Goal: Information Seeking & Learning: Find specific page/section

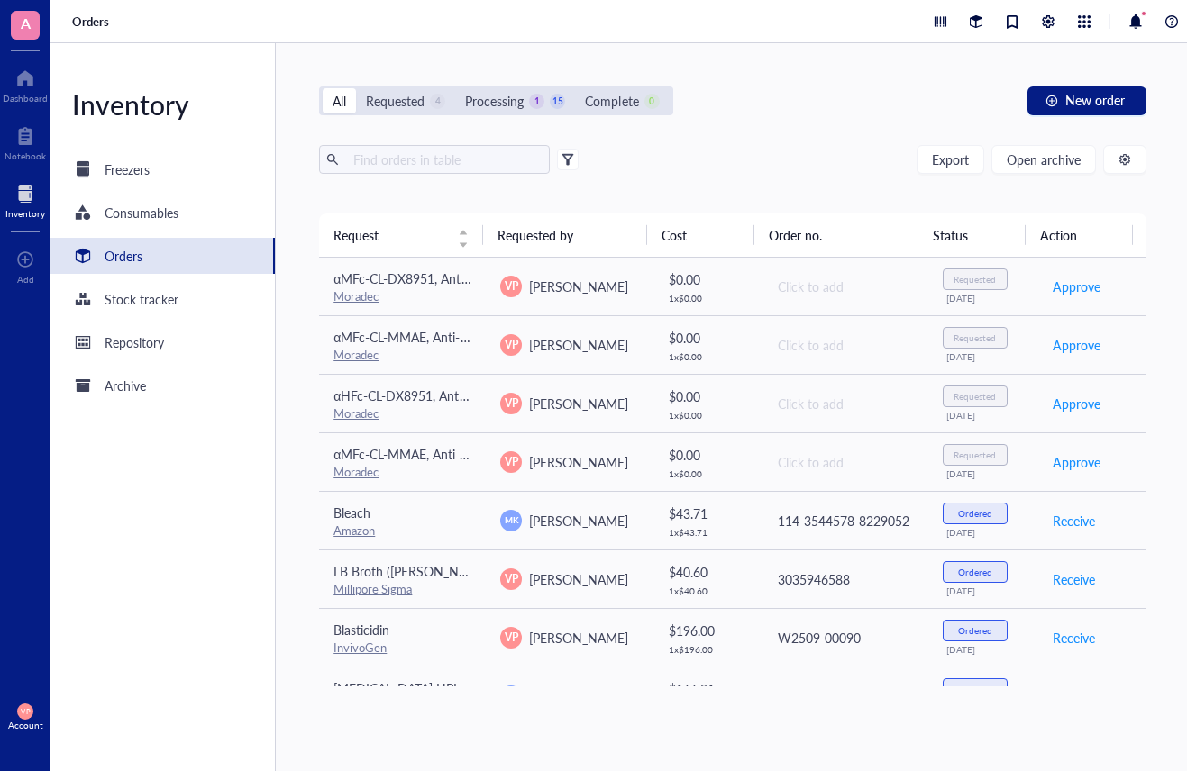
scroll to position [541, 0]
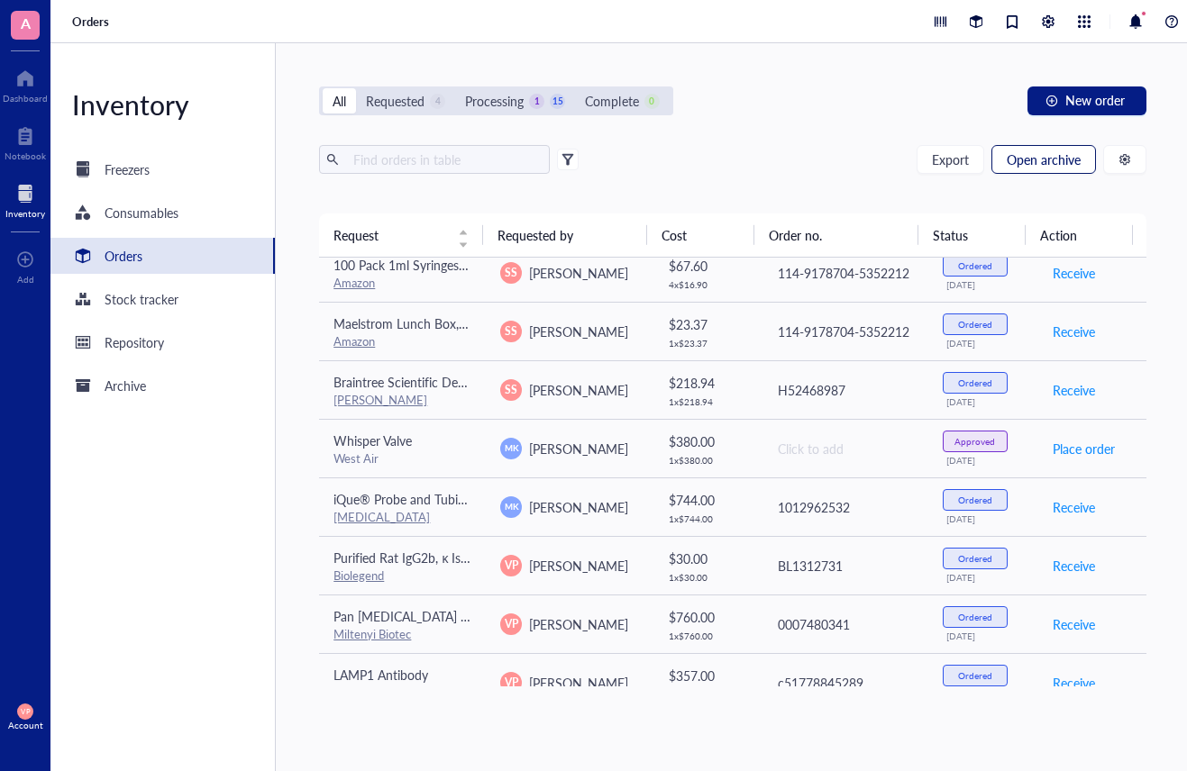
click at [1022, 153] on span "Open archive" at bounding box center [1044, 159] width 74 height 14
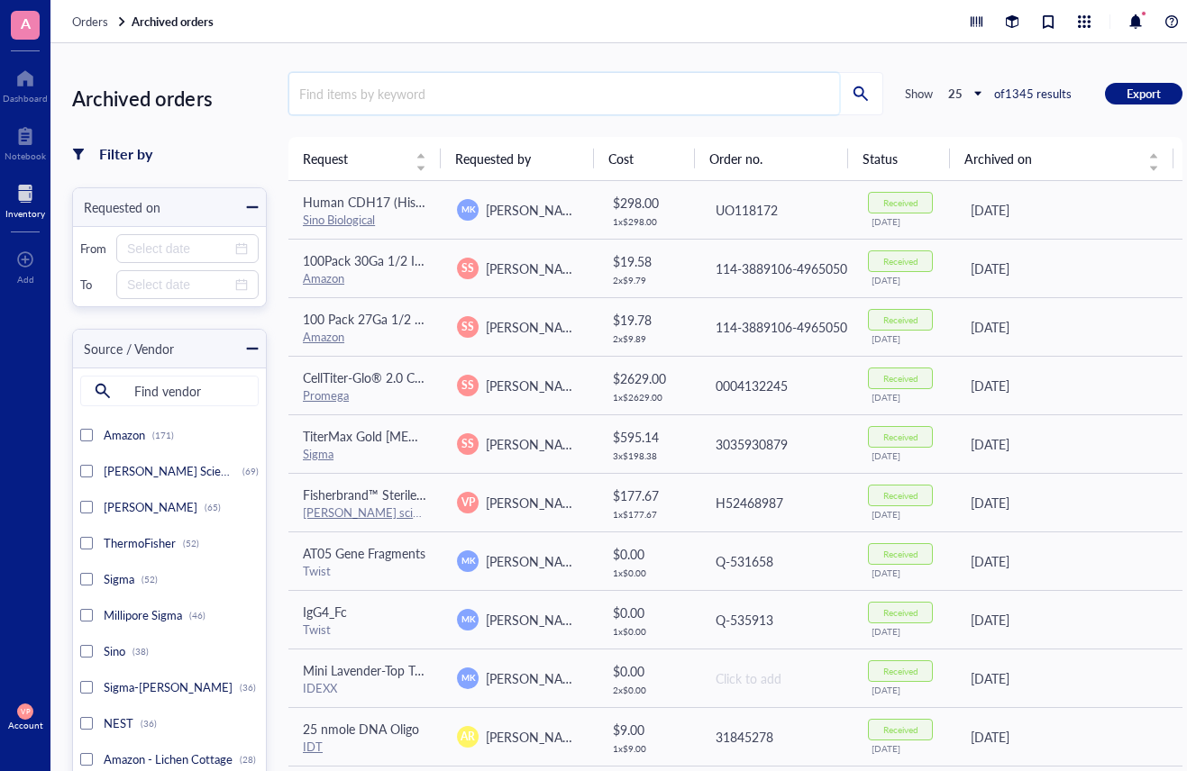
click at [363, 99] on input "search" at bounding box center [564, 93] width 550 height 41
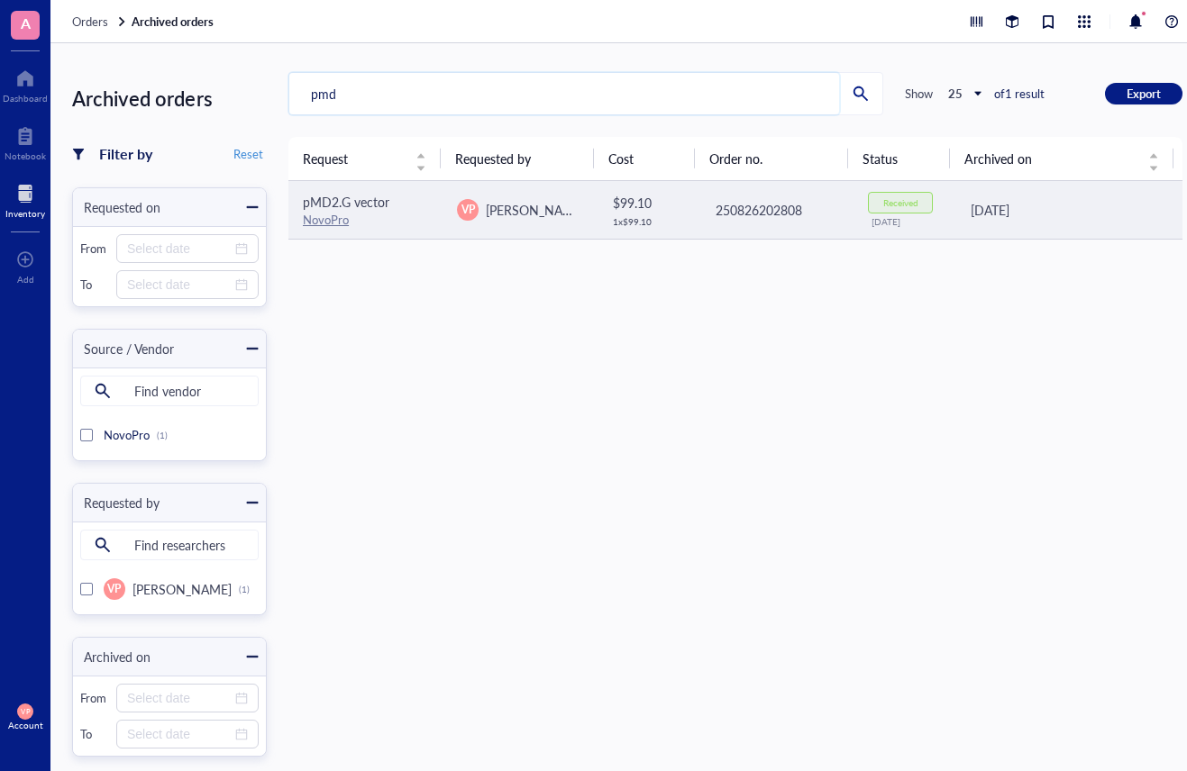
type input "pmd"
click at [327, 211] on link "NovoPro" at bounding box center [326, 219] width 46 height 17
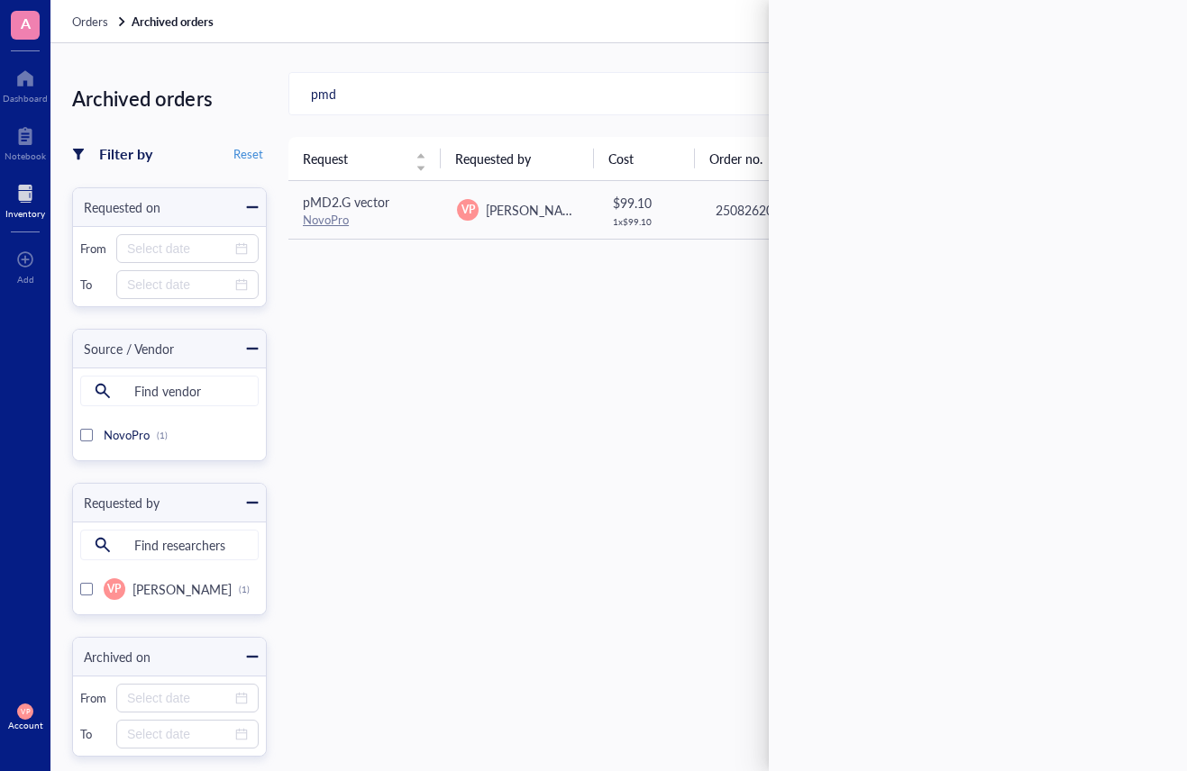
click at [386, 305] on div "Request Requested by Cost Order no. Status Archived on pMD2.G vector NovoPro VP…" at bounding box center [735, 490] width 894 height 707
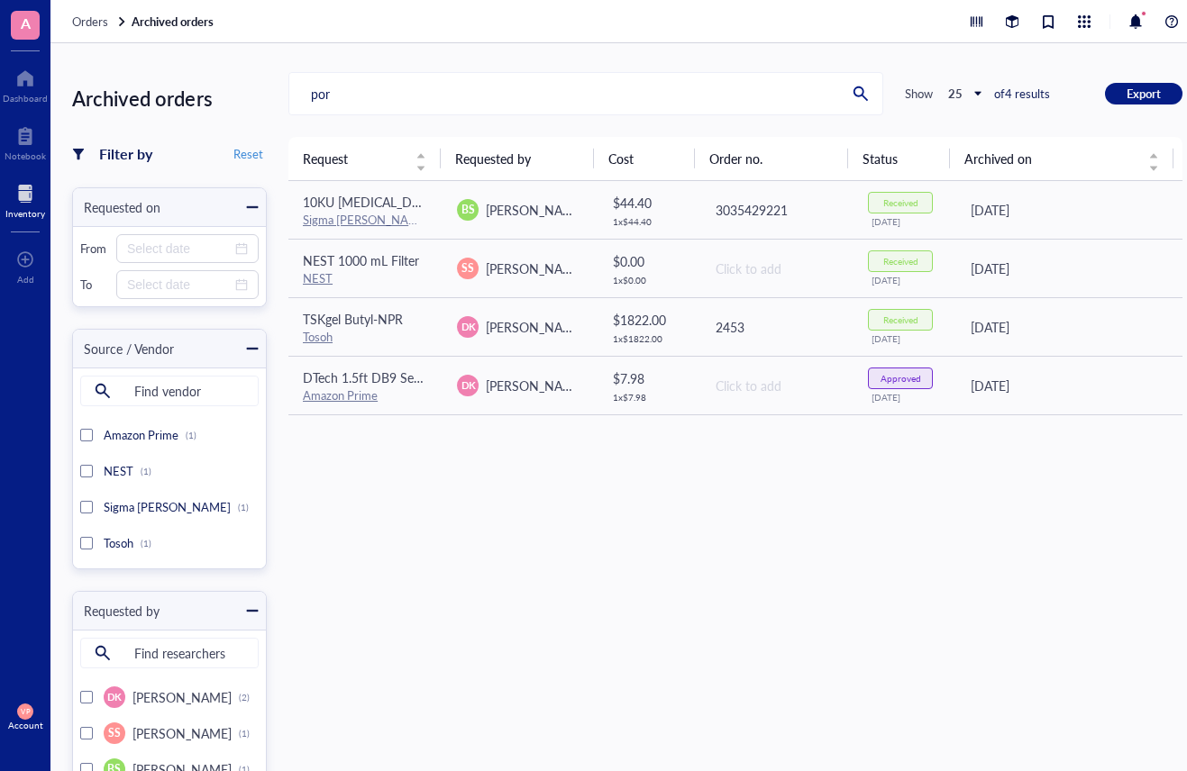
click at [23, 212] on div "Inventory" at bounding box center [25, 213] width 40 height 11
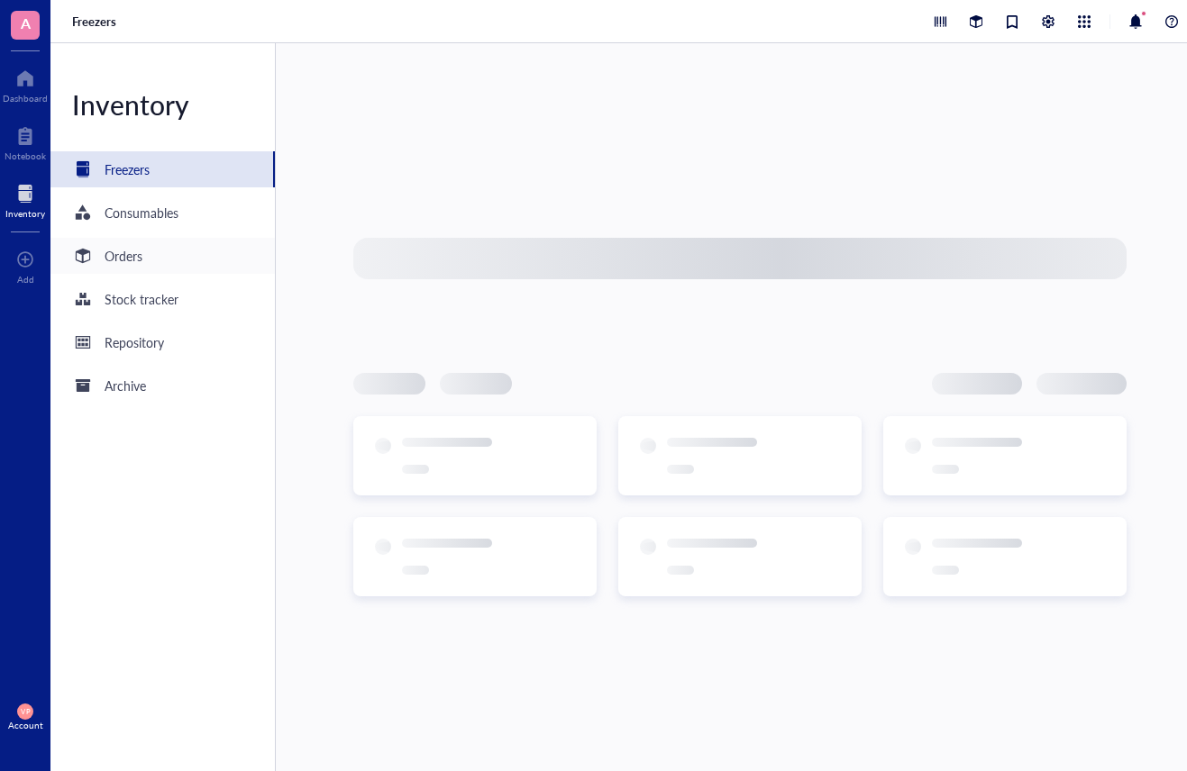
click at [127, 257] on div "Orders" at bounding box center [124, 256] width 38 height 20
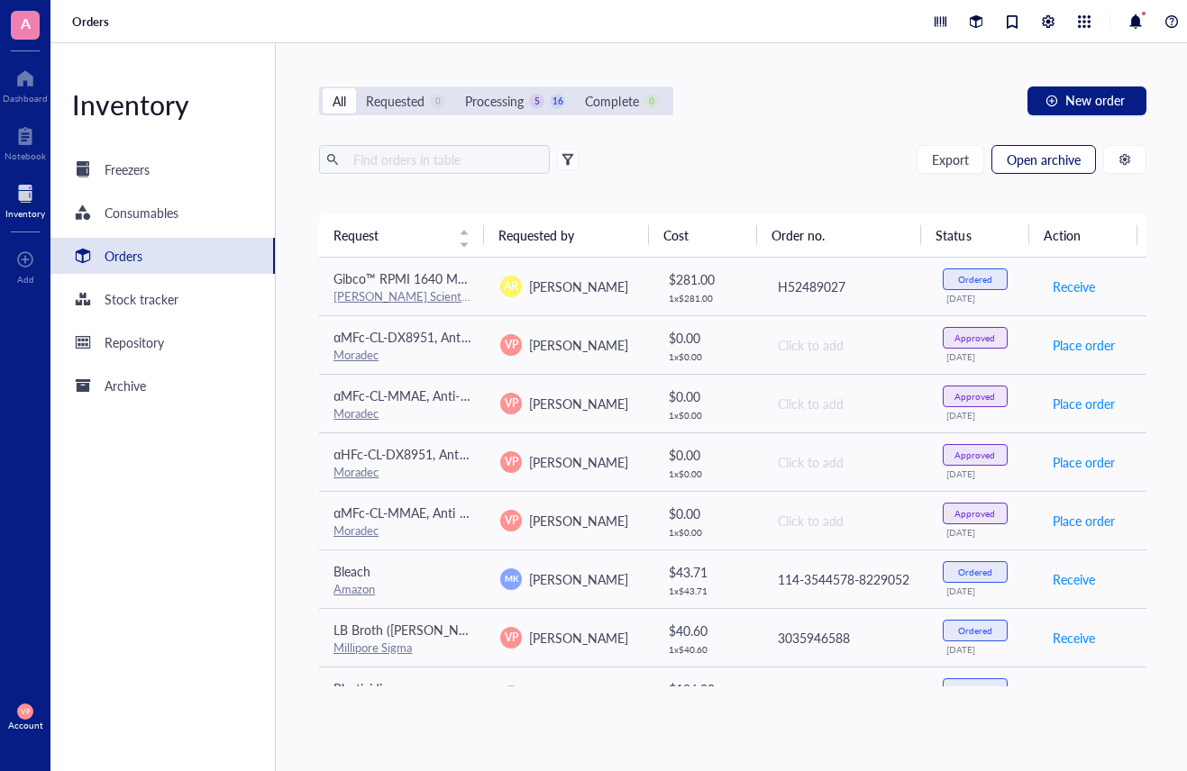
click at [1053, 156] on span "Open archive" at bounding box center [1044, 159] width 74 height 14
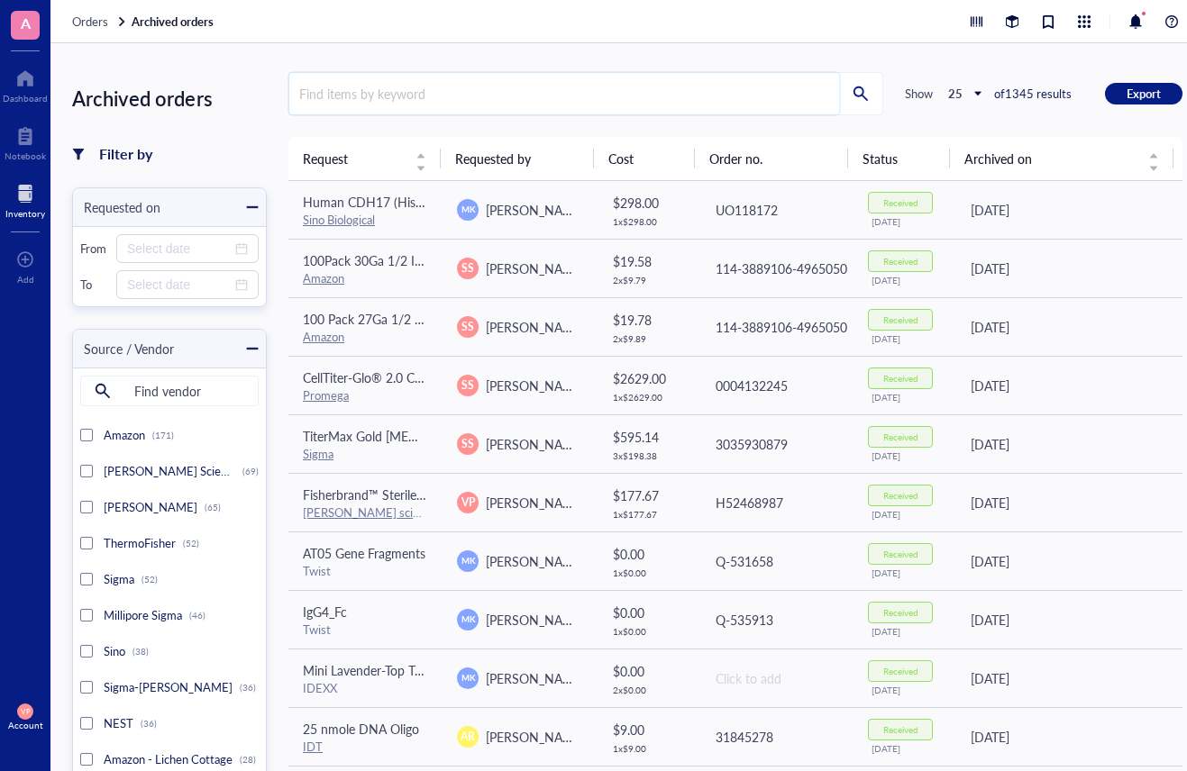
click at [356, 94] on input "search" at bounding box center [564, 93] width 550 height 41
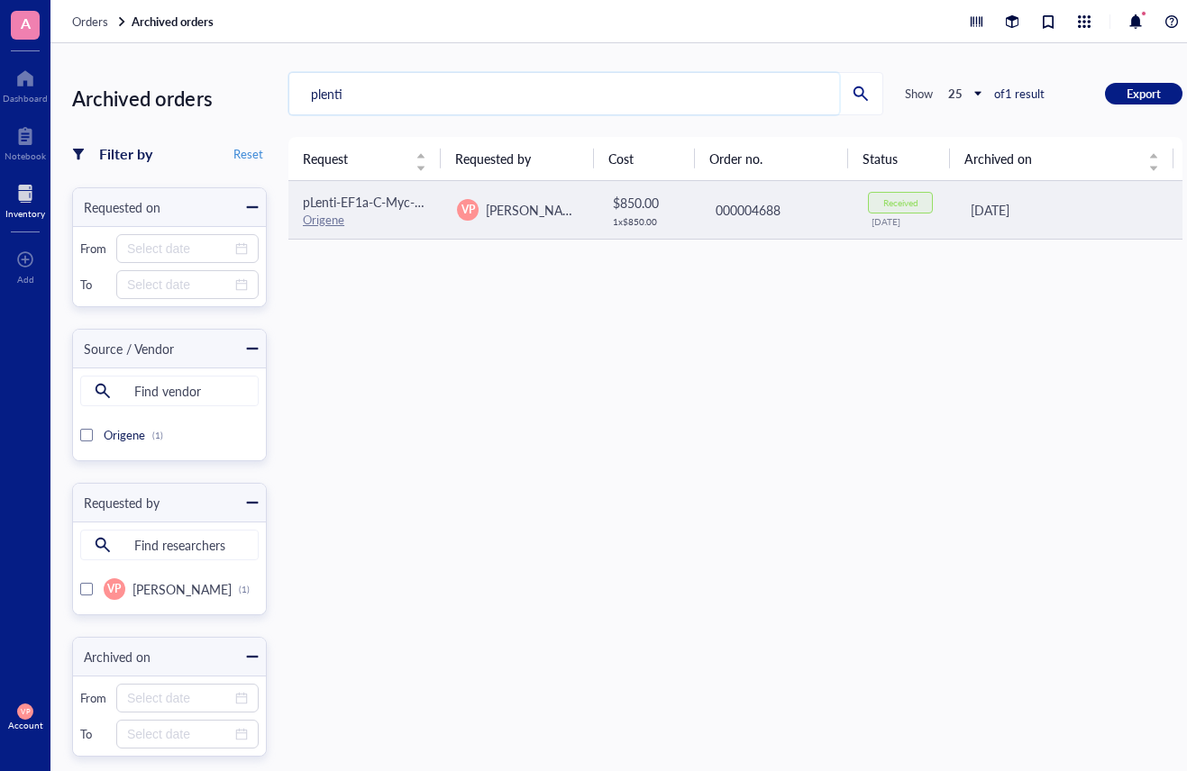
type input "plenti"
click at [321, 206] on span "pLenti-EF1a-C-Myc-DDK-IRES-Puro Lentiviral Gene Expression Vector" at bounding box center [497, 202] width 388 height 18
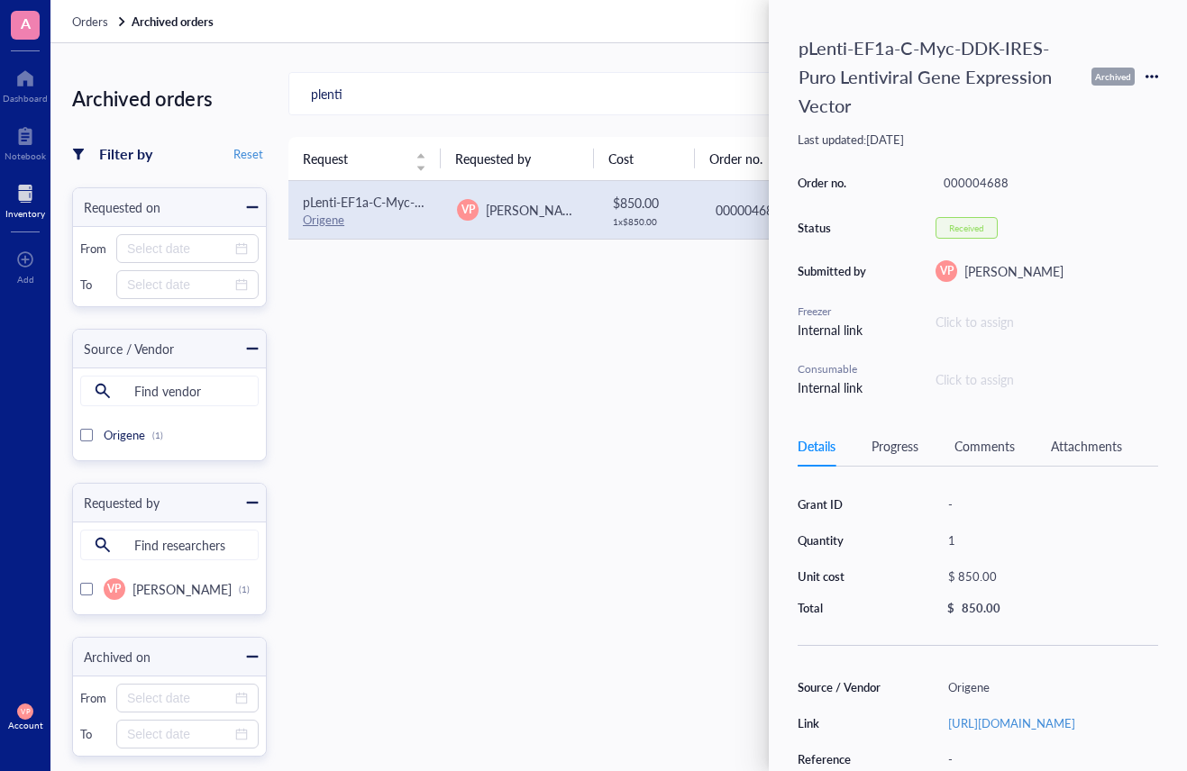
click at [317, 217] on link "Origene" at bounding box center [323, 219] width 41 height 17
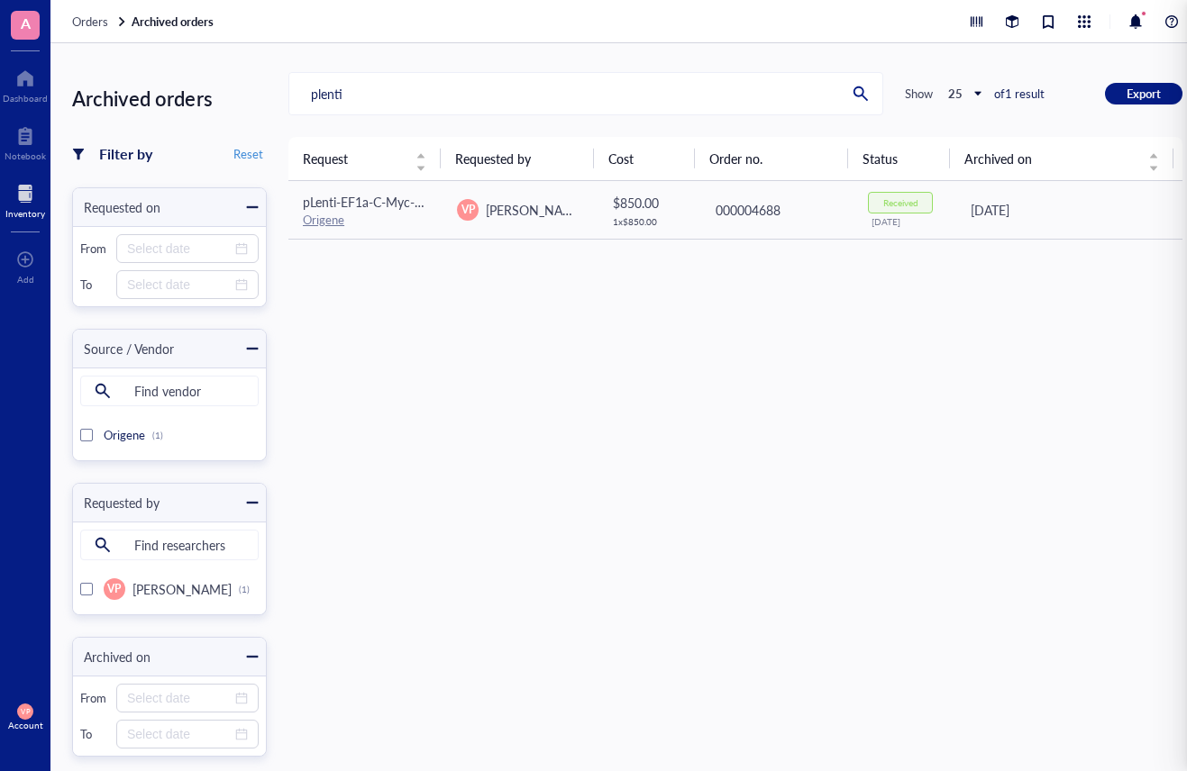
click at [358, 310] on div "Request Requested by Cost Order no. Status Archived on pLenti-EF1a-C-Myc-DDK-IR…" at bounding box center [735, 490] width 894 height 707
click at [360, 96] on input "plenti" at bounding box center [564, 93] width 550 height 41
click at [14, 202] on div at bounding box center [25, 193] width 40 height 29
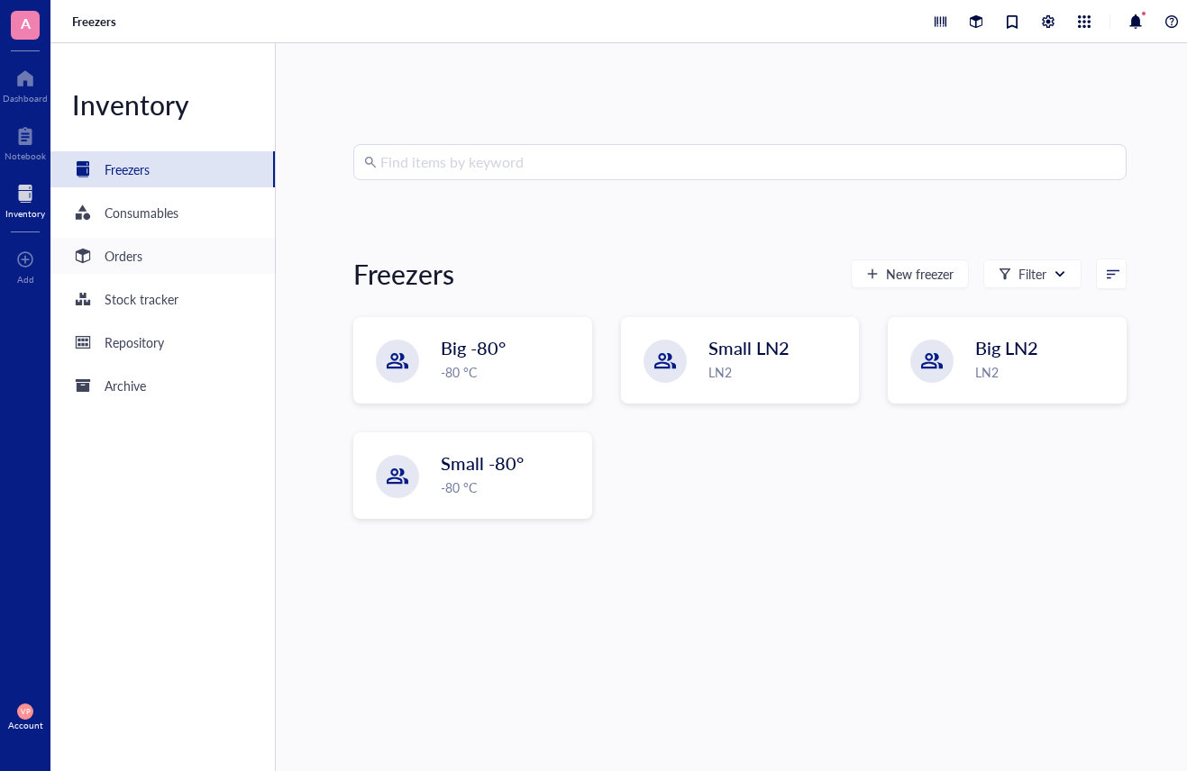
click at [110, 257] on div "Orders" at bounding box center [124, 256] width 38 height 20
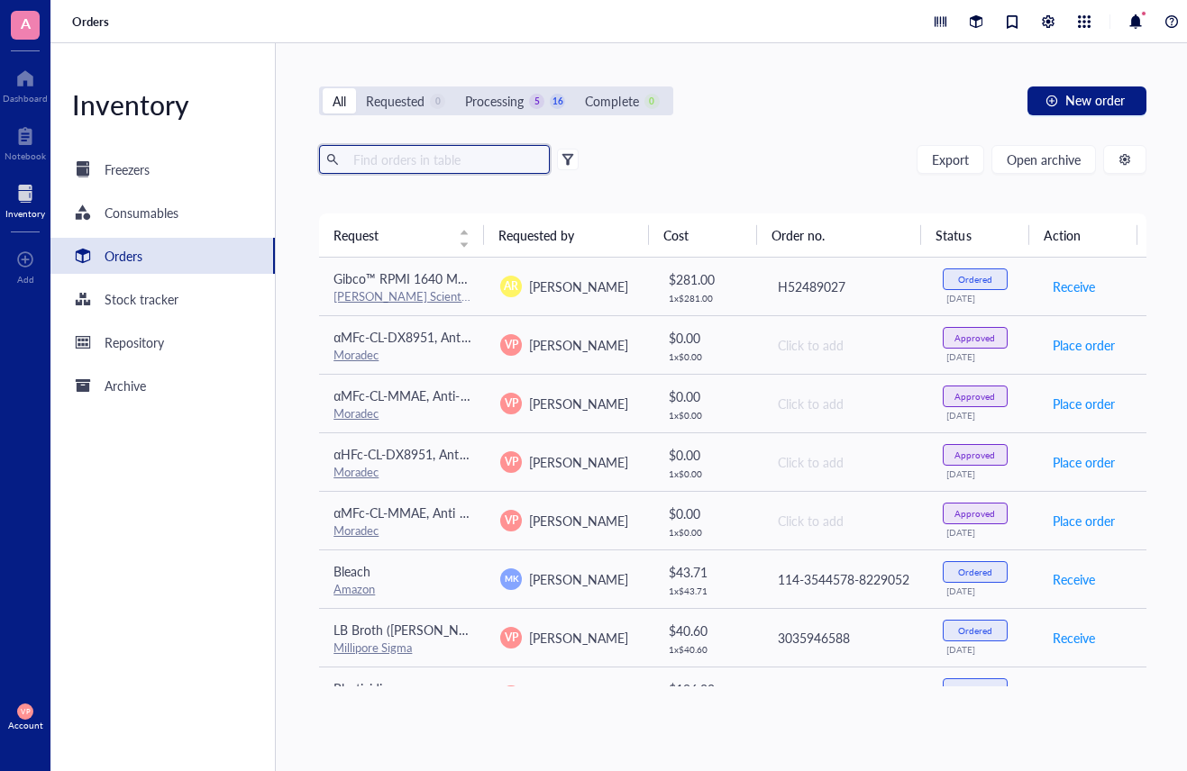
click at [415, 161] on input "text" at bounding box center [444, 159] width 196 height 27
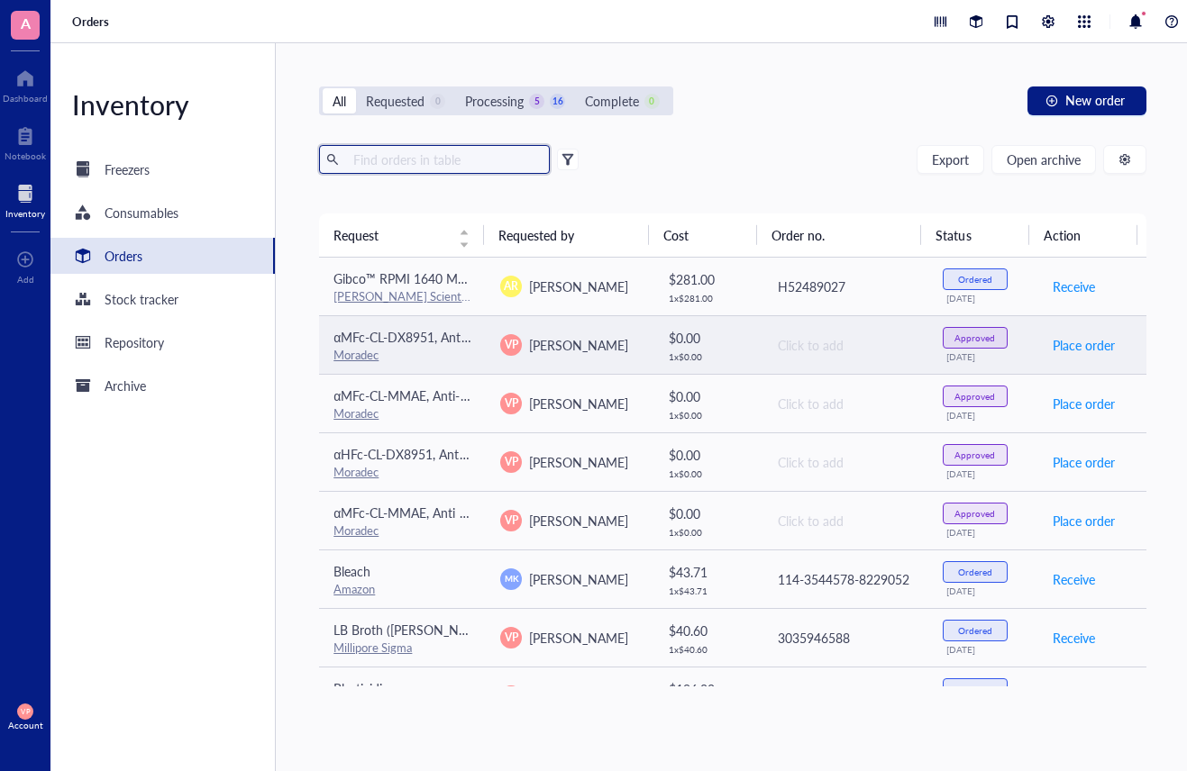
click at [342, 351] on link "Moradec" at bounding box center [355, 354] width 45 height 17
